Goal: Check status: Check status

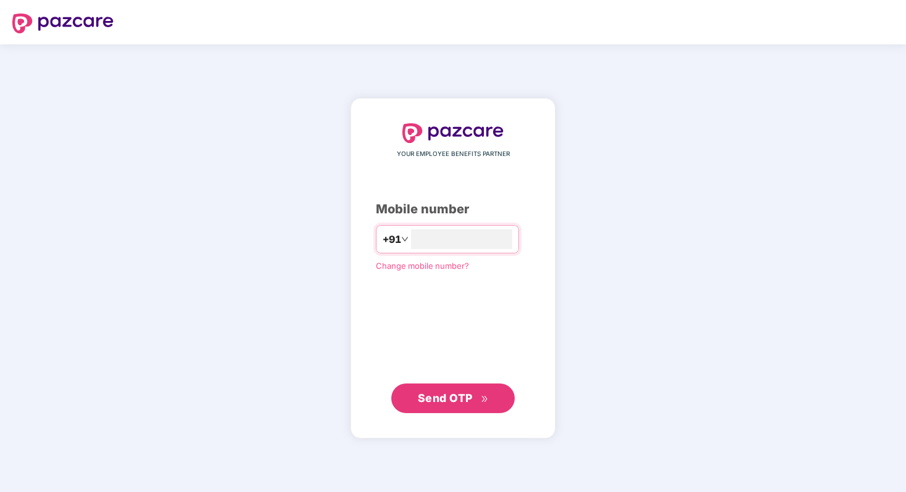
type input "**********"
click at [452, 410] on button "Send OTP" at bounding box center [452, 398] width 123 height 30
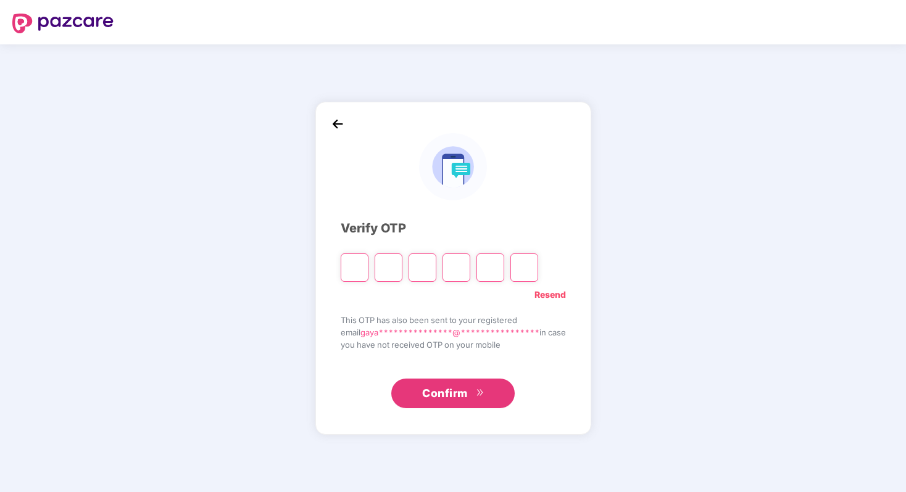
type input "*"
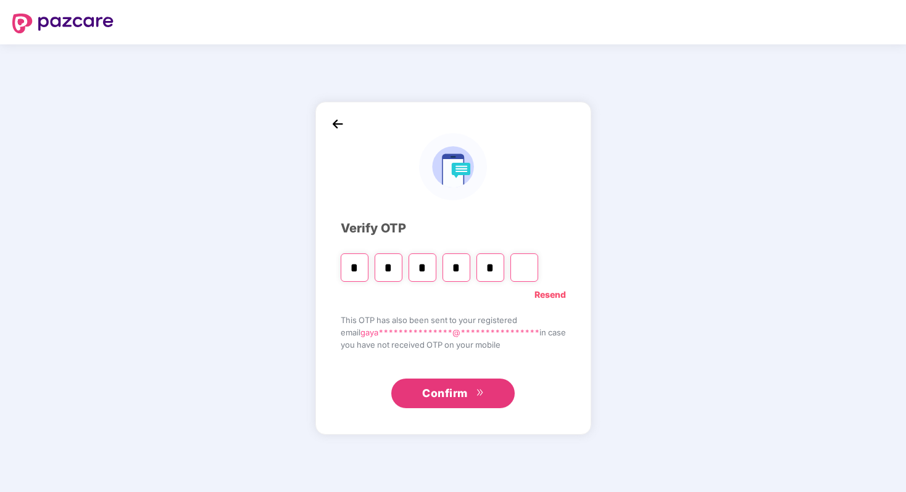
type input "*"
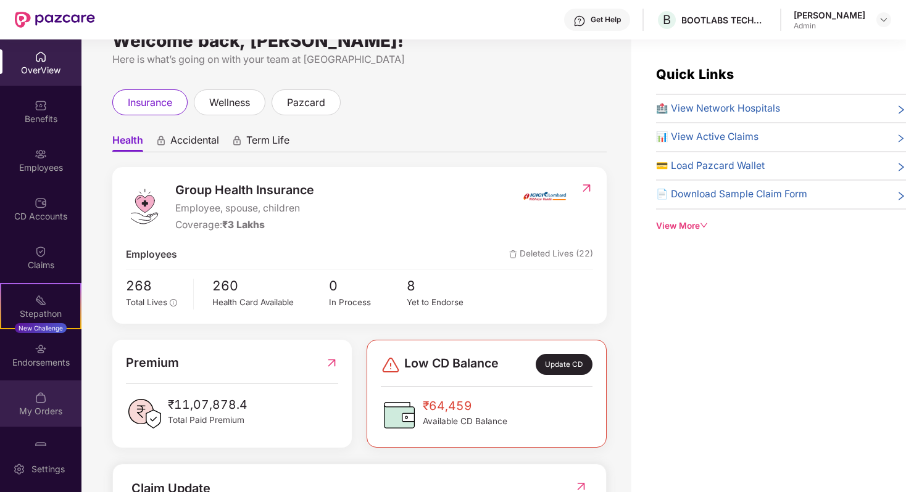
scroll to position [32, 0]
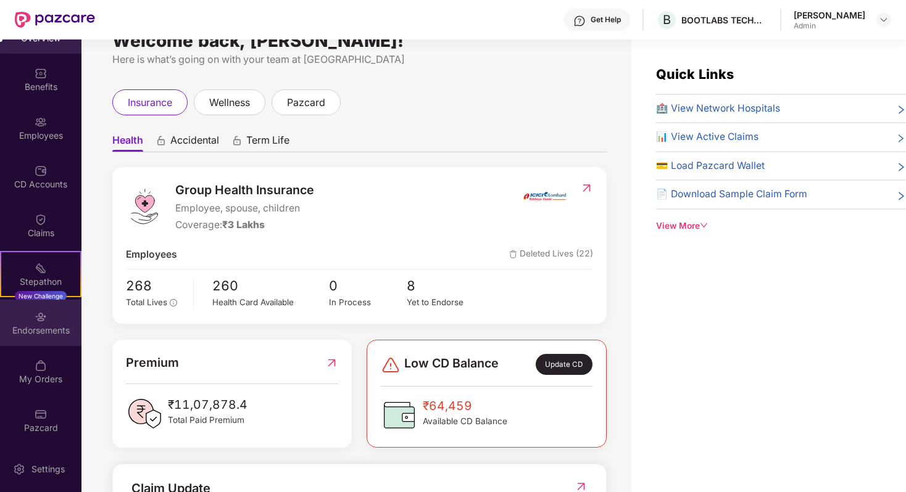
click at [32, 335] on div "Endorsements" at bounding box center [40, 331] width 81 height 12
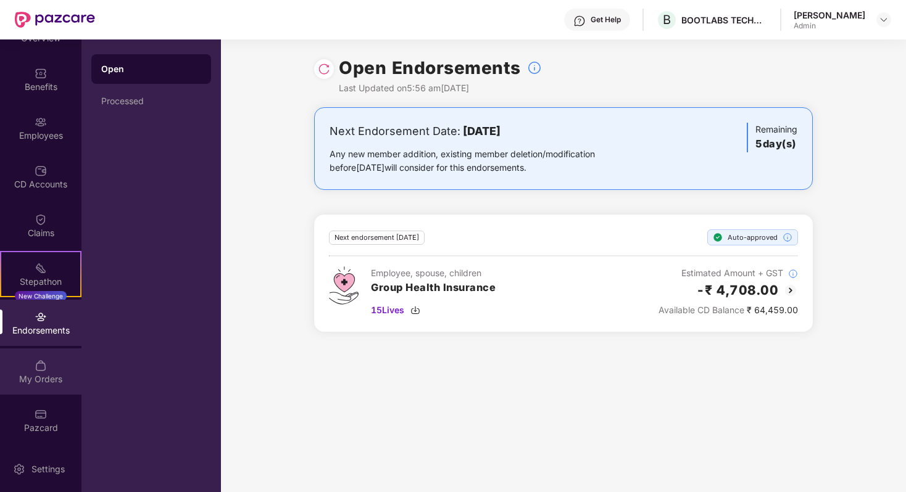
click at [39, 365] on img at bounding box center [41, 366] width 12 height 12
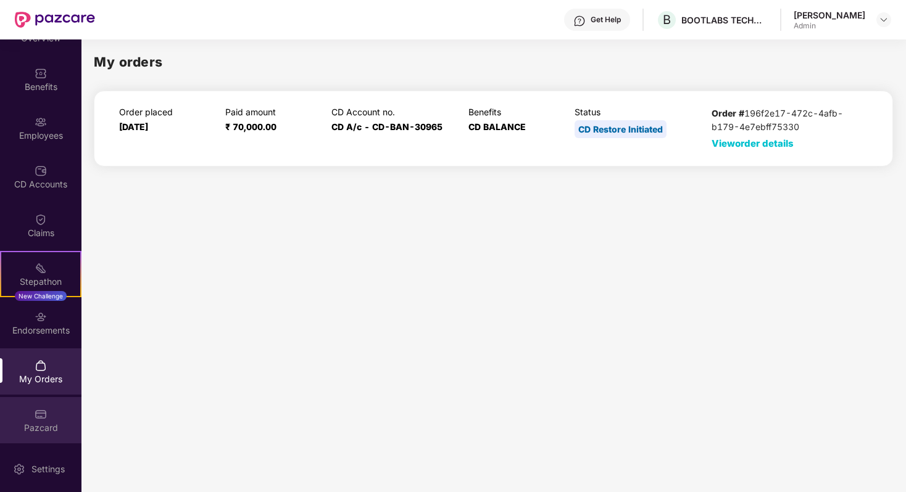
click at [46, 417] on div "Pazcard" at bounding box center [40, 420] width 81 height 46
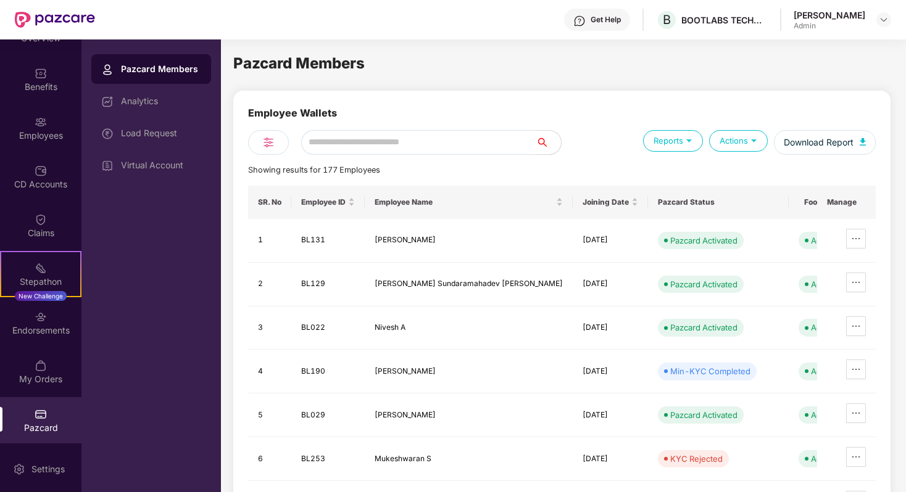
scroll to position [0, 0]
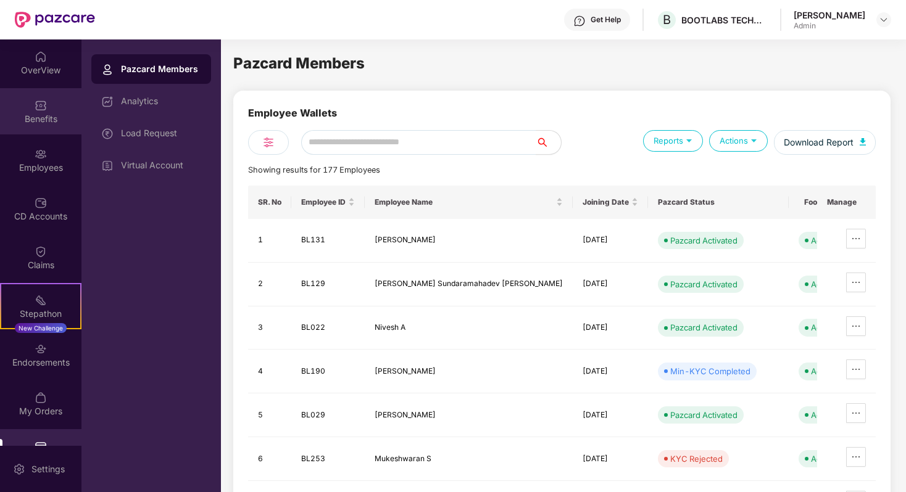
click at [30, 100] on div "Benefits" at bounding box center [40, 111] width 81 height 46
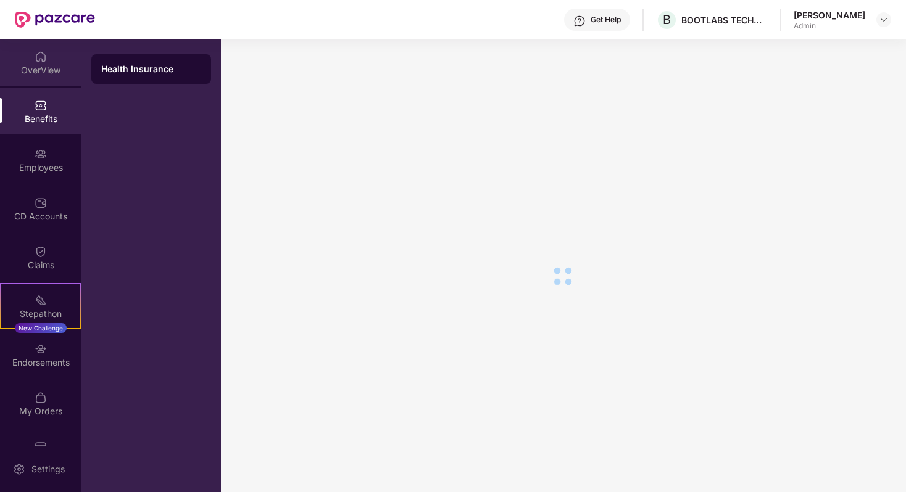
click at [30, 70] on div "OverView" at bounding box center [40, 70] width 81 height 12
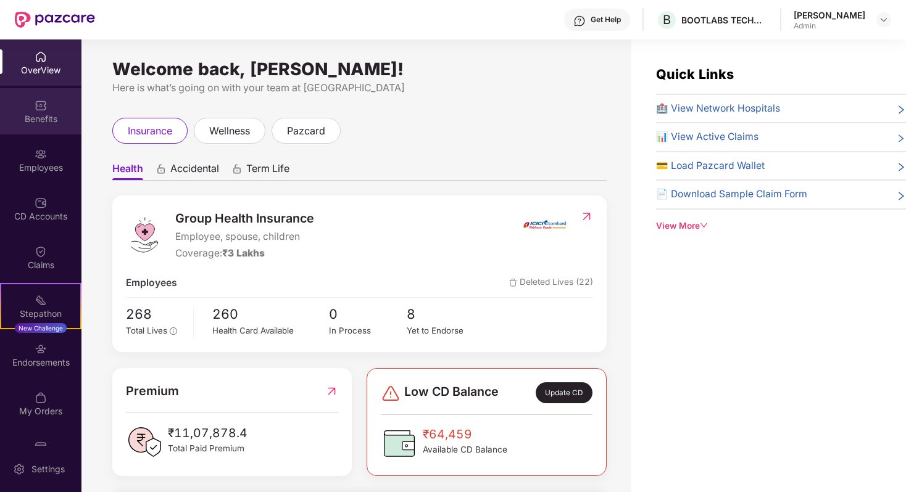
click at [44, 121] on div "Benefits" at bounding box center [40, 119] width 81 height 12
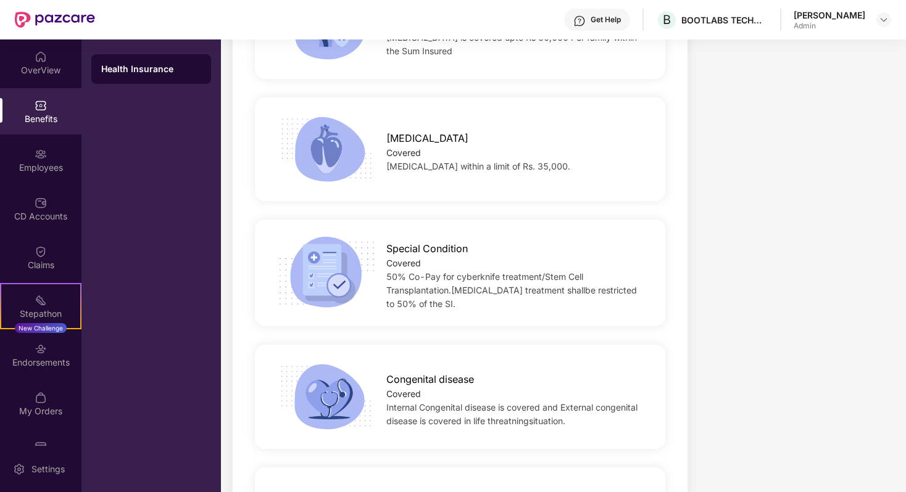
scroll to position [2024, 0]
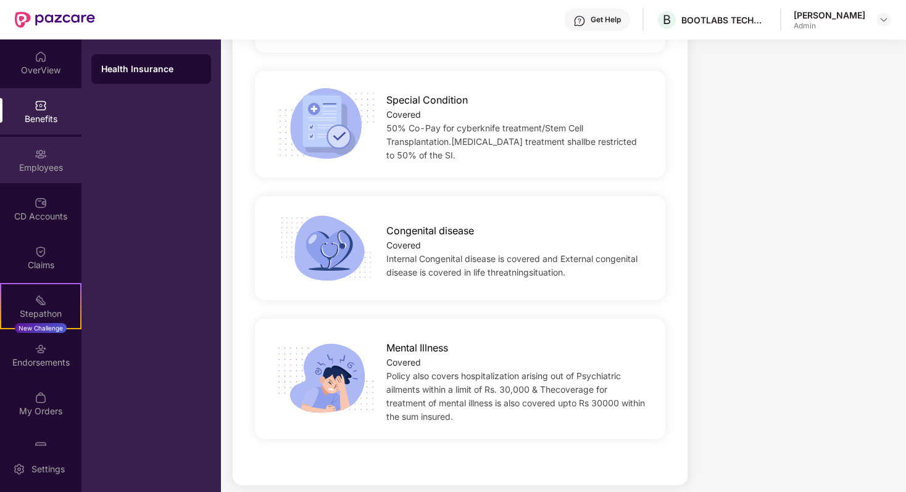
click at [49, 170] on div "Employees" at bounding box center [40, 168] width 81 height 12
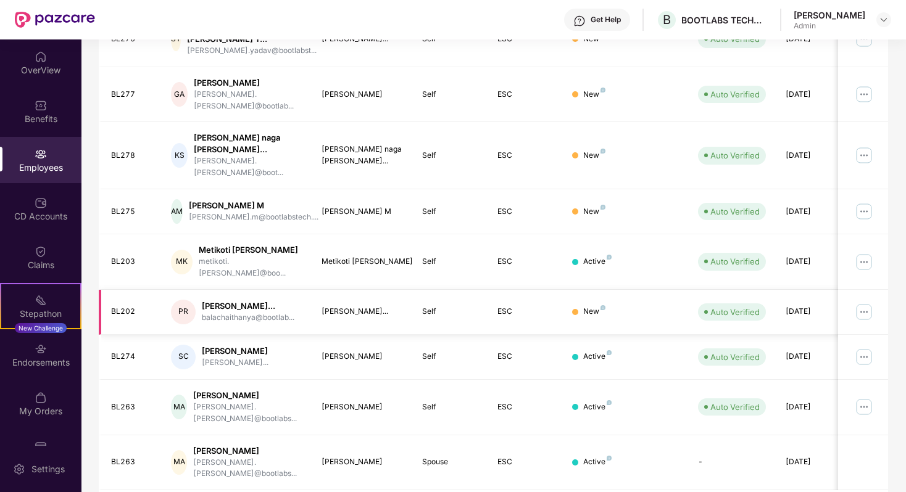
scroll to position [0, 0]
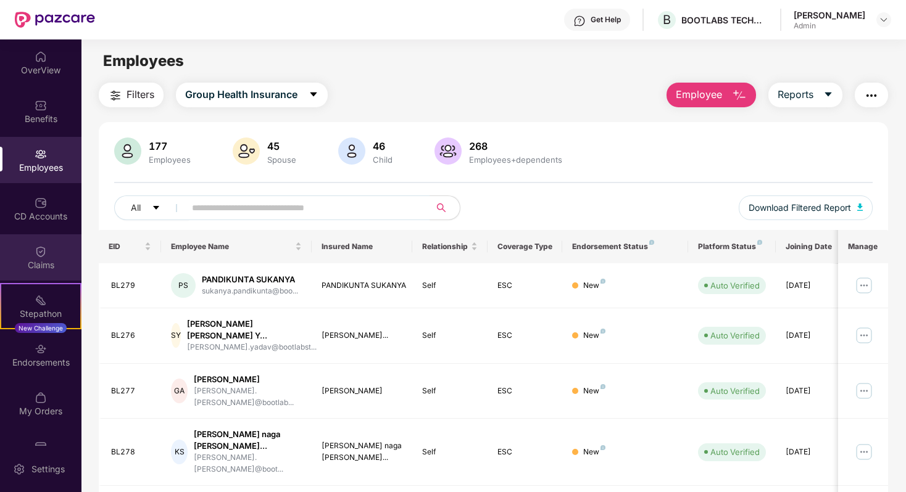
click at [37, 270] on div "Claims" at bounding box center [40, 265] width 81 height 12
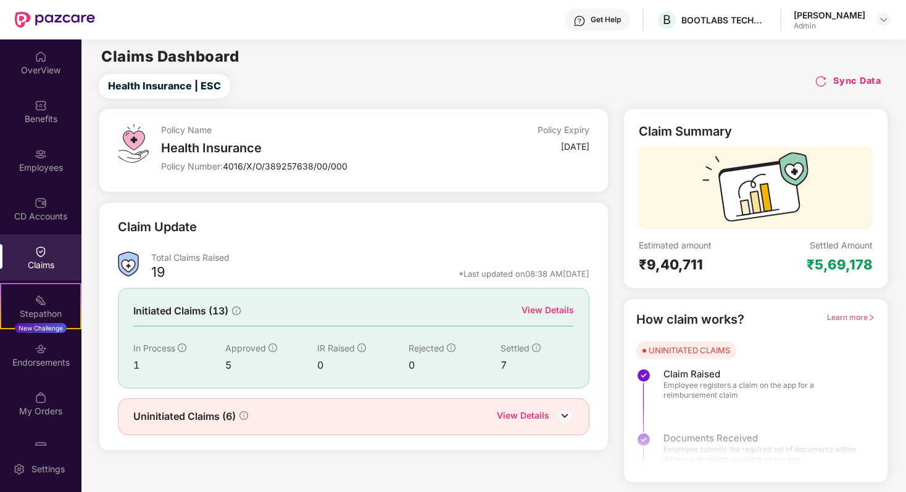
click at [554, 311] on div "View Details" at bounding box center [547, 311] width 52 height 14
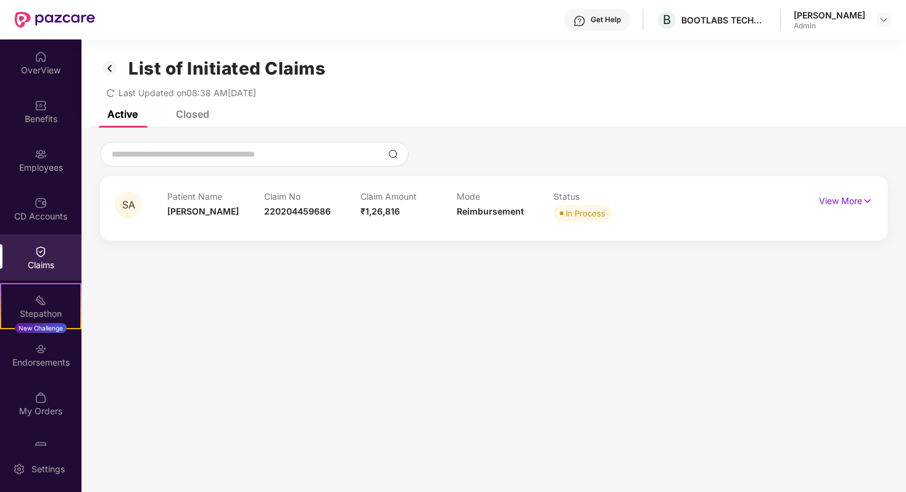
click at [195, 102] on div "List of Initiated Claims Last Updated on 08:38 AM[DATE]" at bounding box center [493, 74] width 824 height 71
click at [199, 111] on div "Closed" at bounding box center [192, 114] width 33 height 12
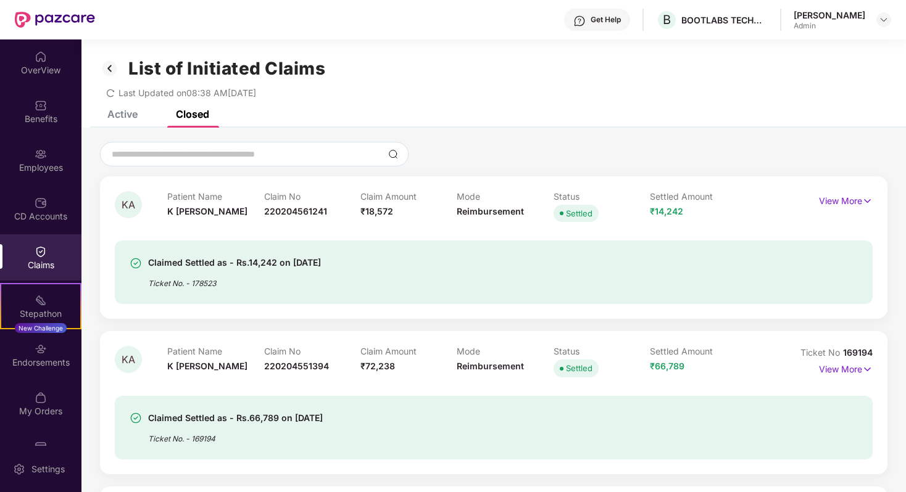
click at [126, 118] on div "Active" at bounding box center [122, 114] width 30 height 12
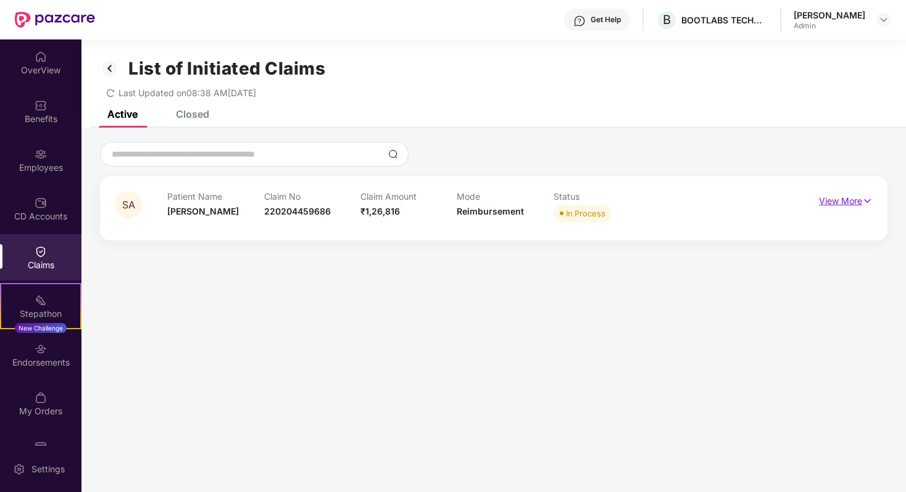
click at [847, 198] on p "View More" at bounding box center [846, 199] width 54 height 17
